Goal: Task Accomplishment & Management: Use online tool/utility

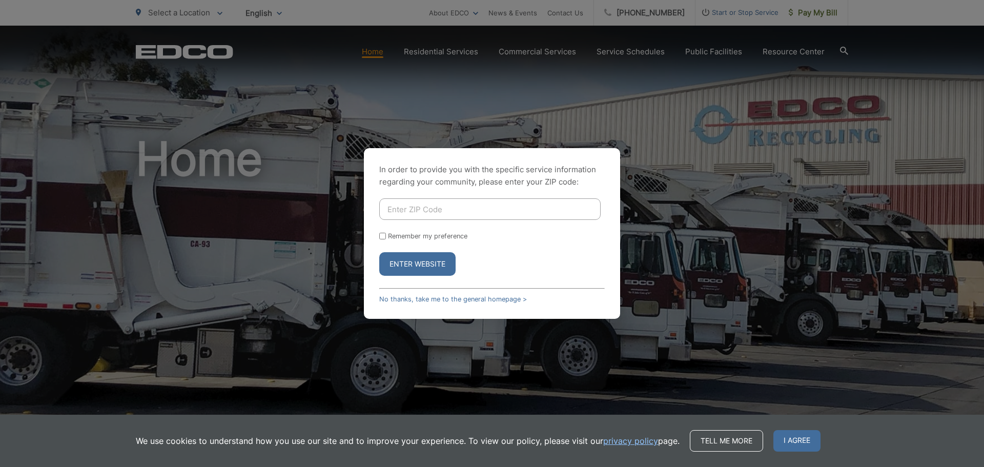
click at [427, 206] on input "Enter ZIP Code" at bounding box center [489, 209] width 221 height 22
type input "92121"
click at [416, 261] on button "Enter Website" at bounding box center [417, 264] width 76 height 24
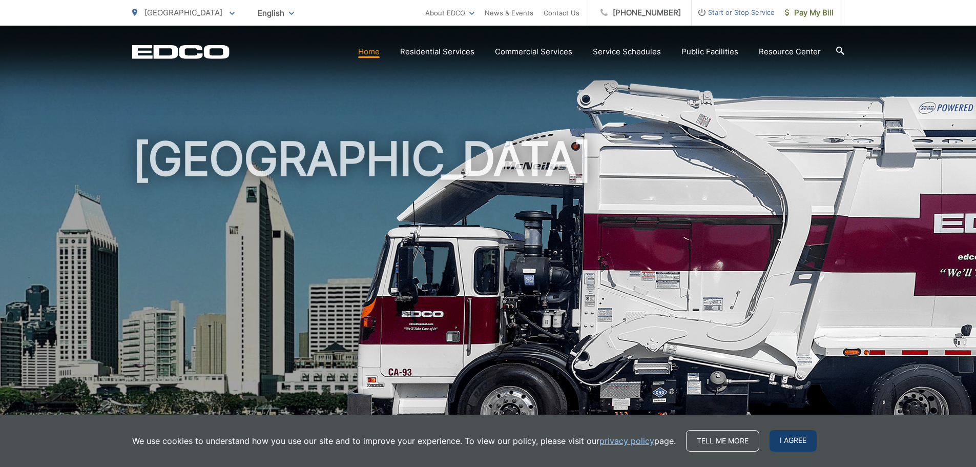
click at [796, 437] on span "I agree" at bounding box center [793, 441] width 47 height 22
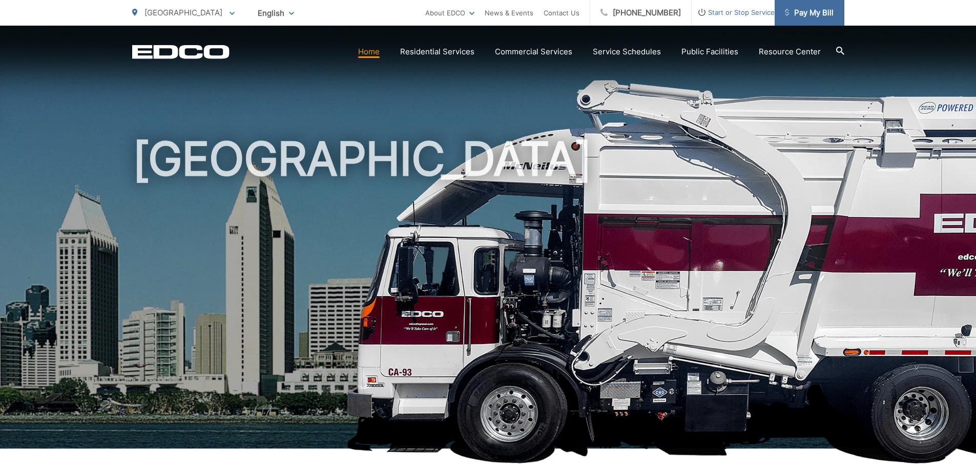
click at [807, 11] on span "Pay My Bill" at bounding box center [809, 13] width 49 height 12
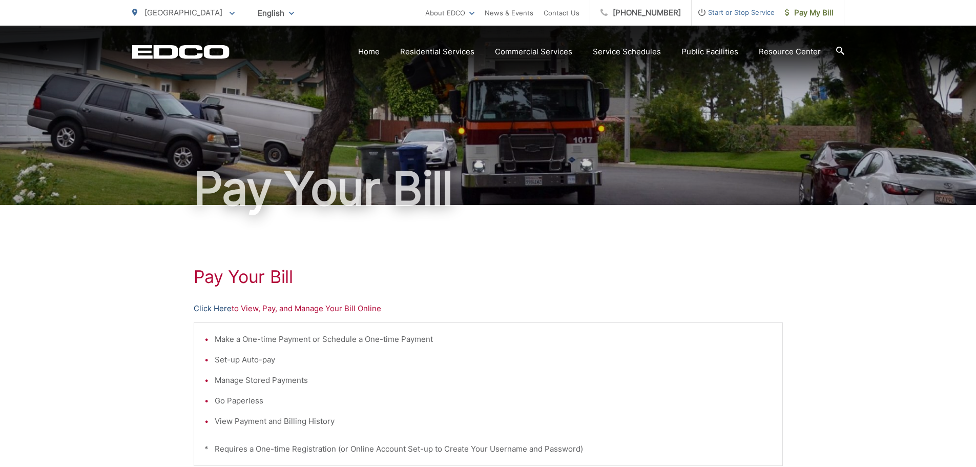
click at [208, 307] on link "Click Here" at bounding box center [213, 308] width 38 height 12
